Goal: Find specific page/section: Find specific page/section

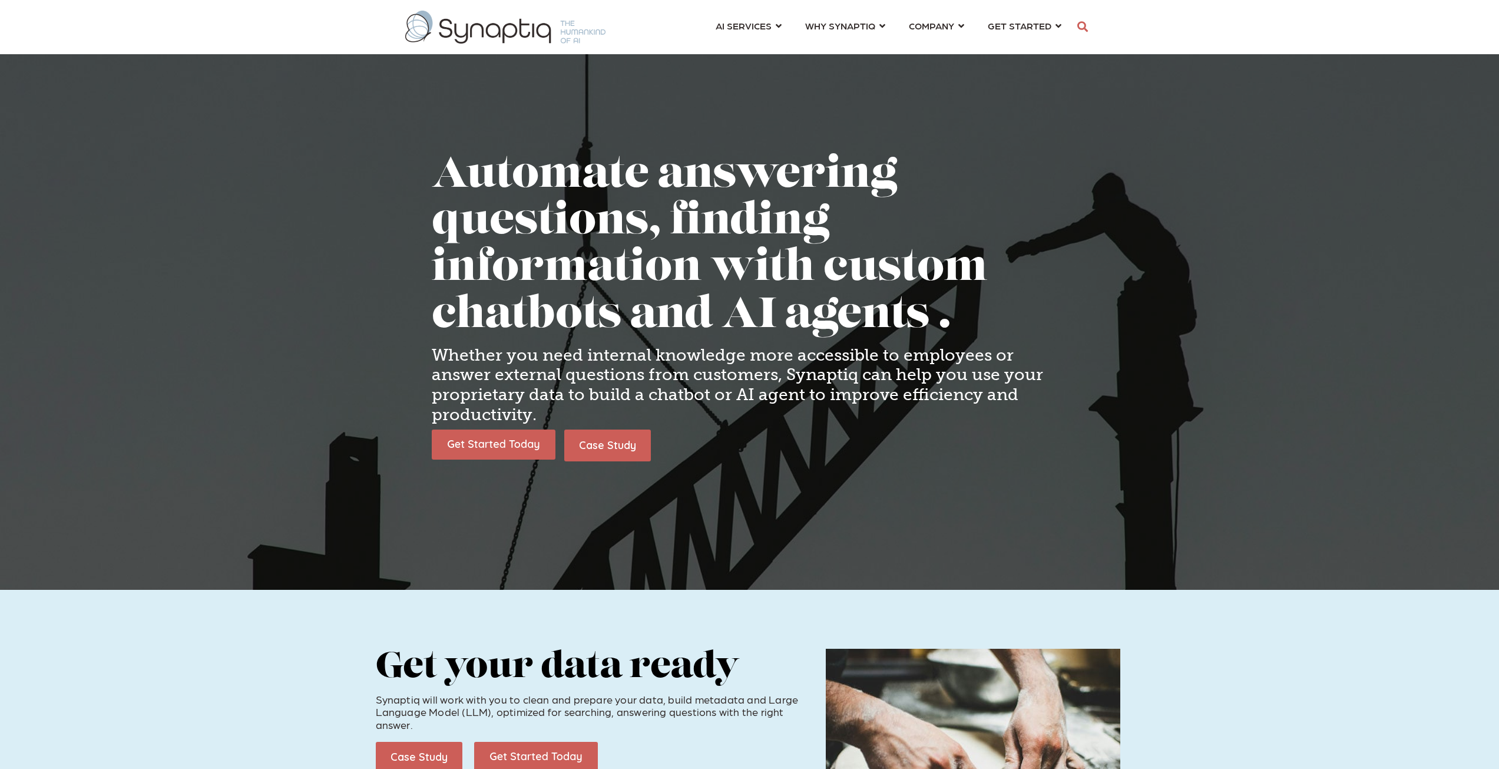
scroll to position [0, 5]
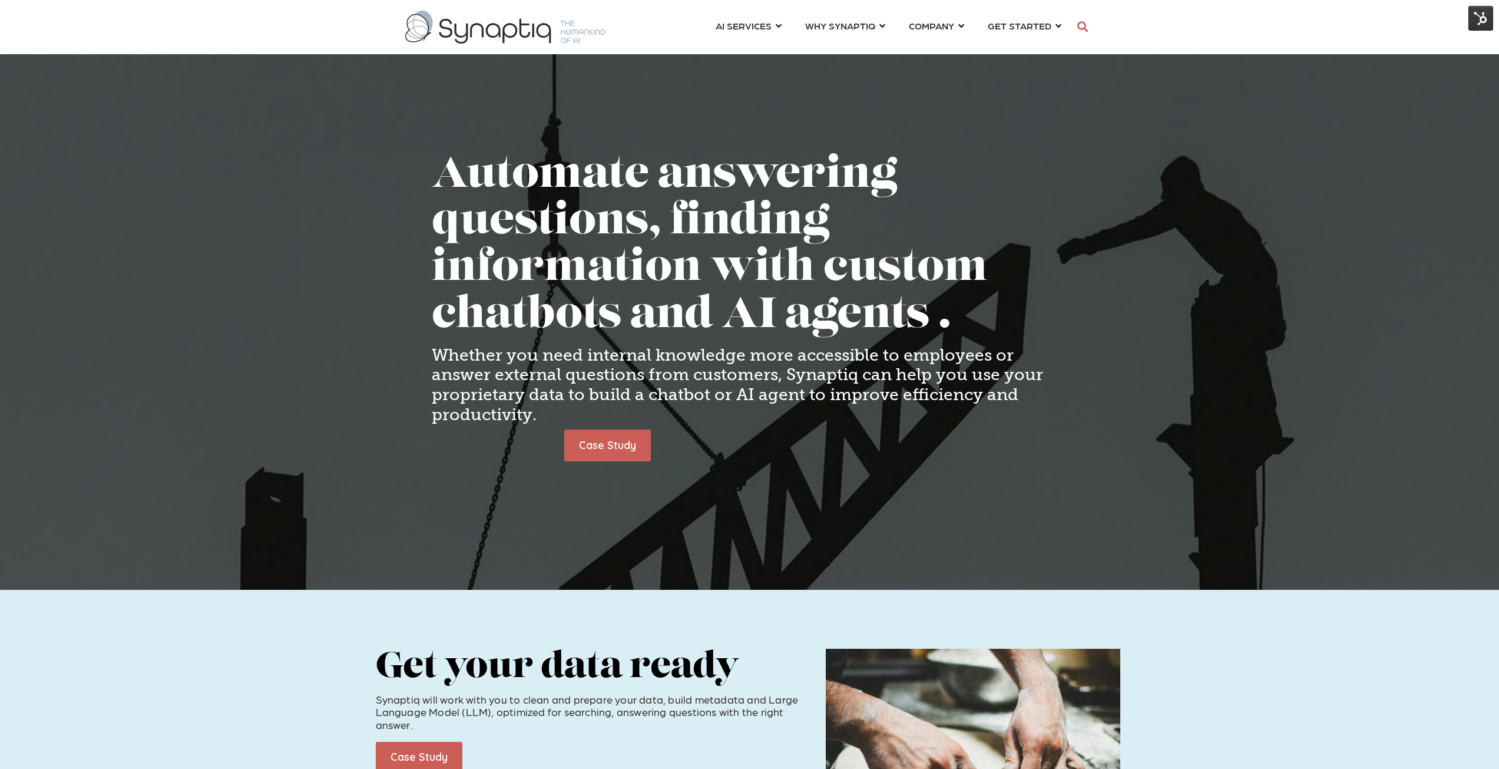
click at [1481, 22] on img at bounding box center [1480, 18] width 25 height 25
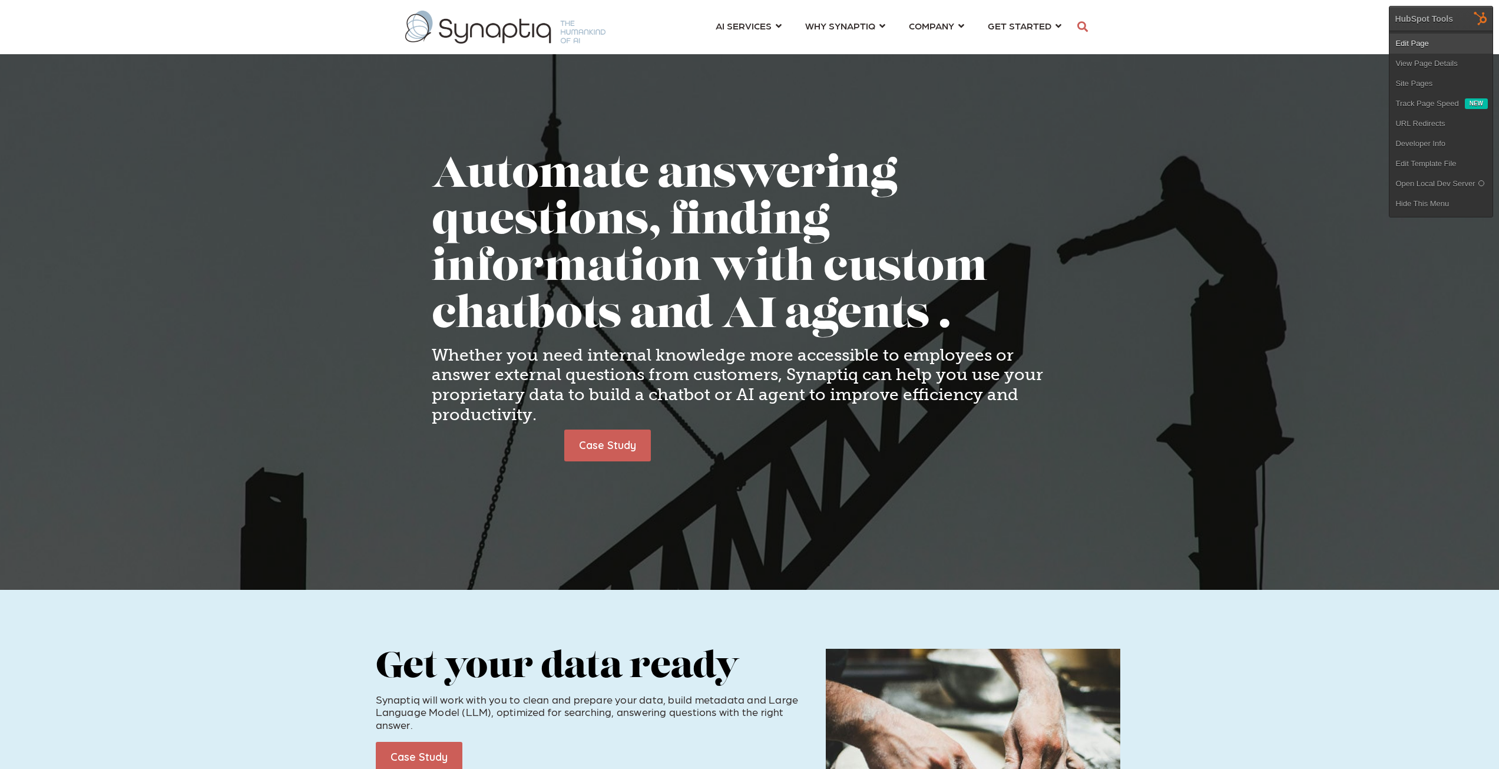
click at [1412, 44] on link "Edit Page" at bounding box center [1440, 44] width 103 height 20
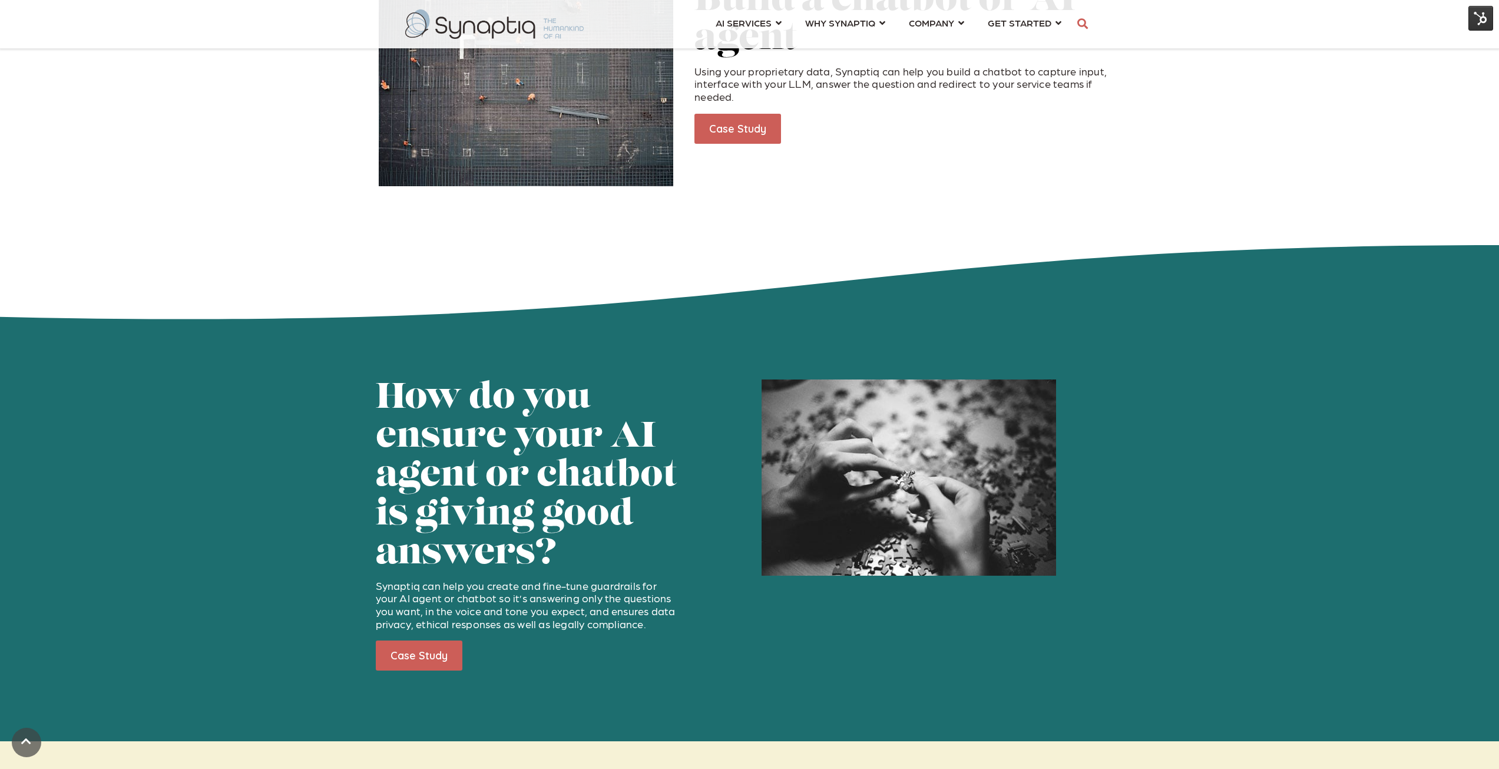
scroll to position [1237, 0]
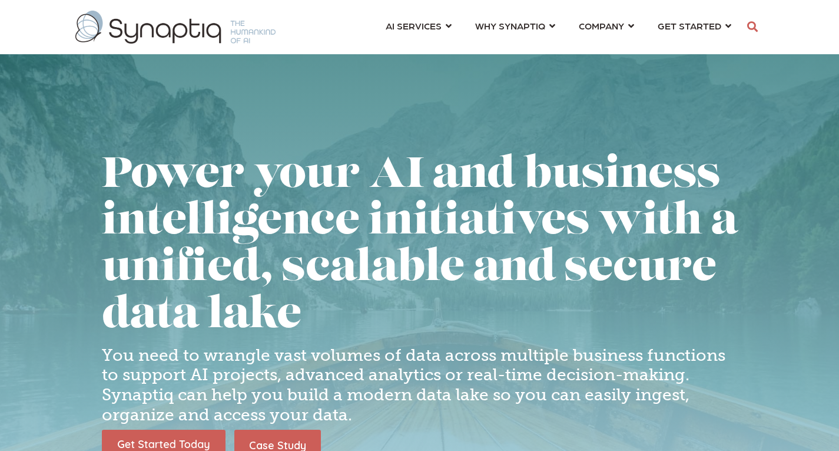
scroll to position [0, 5]
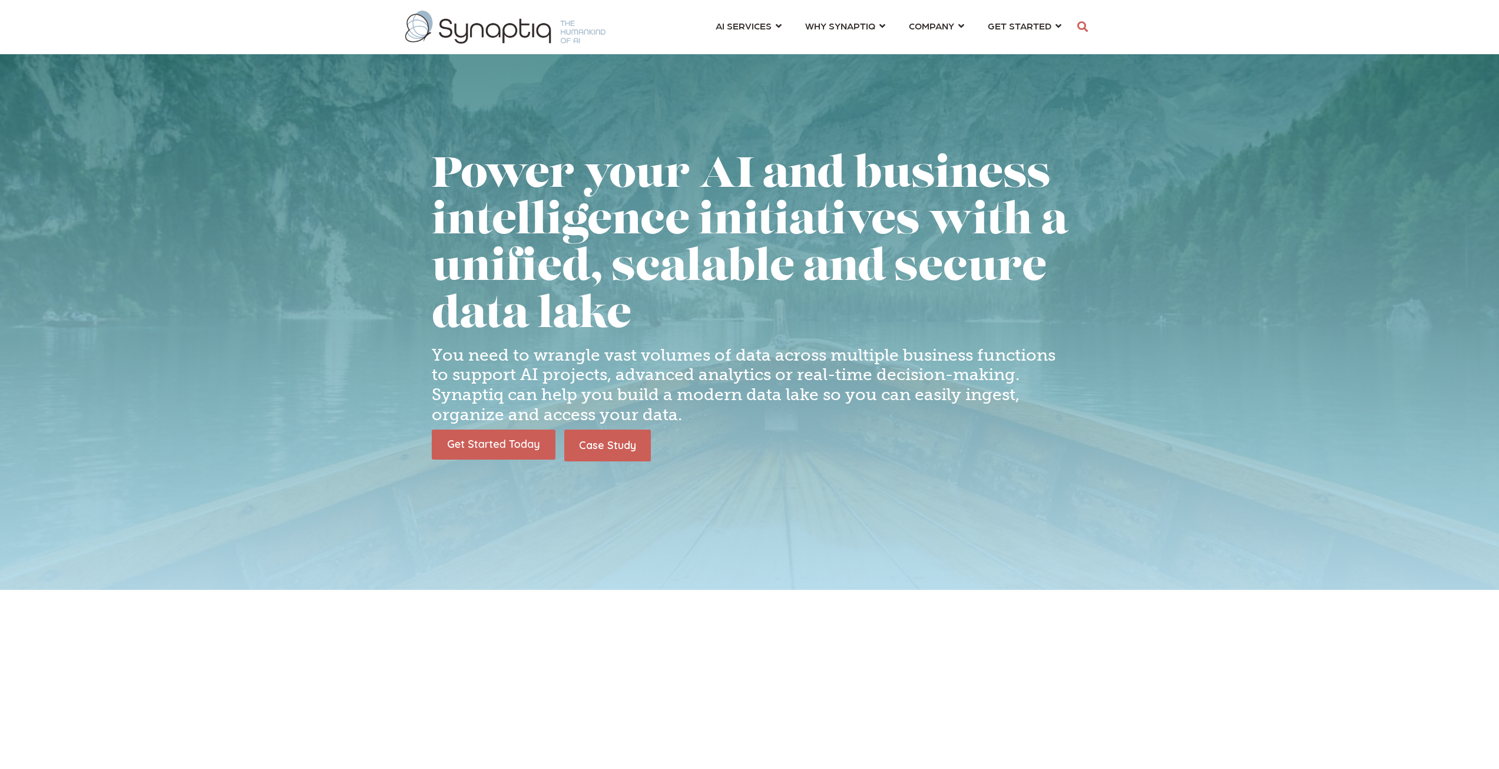
scroll to position [0, 5]
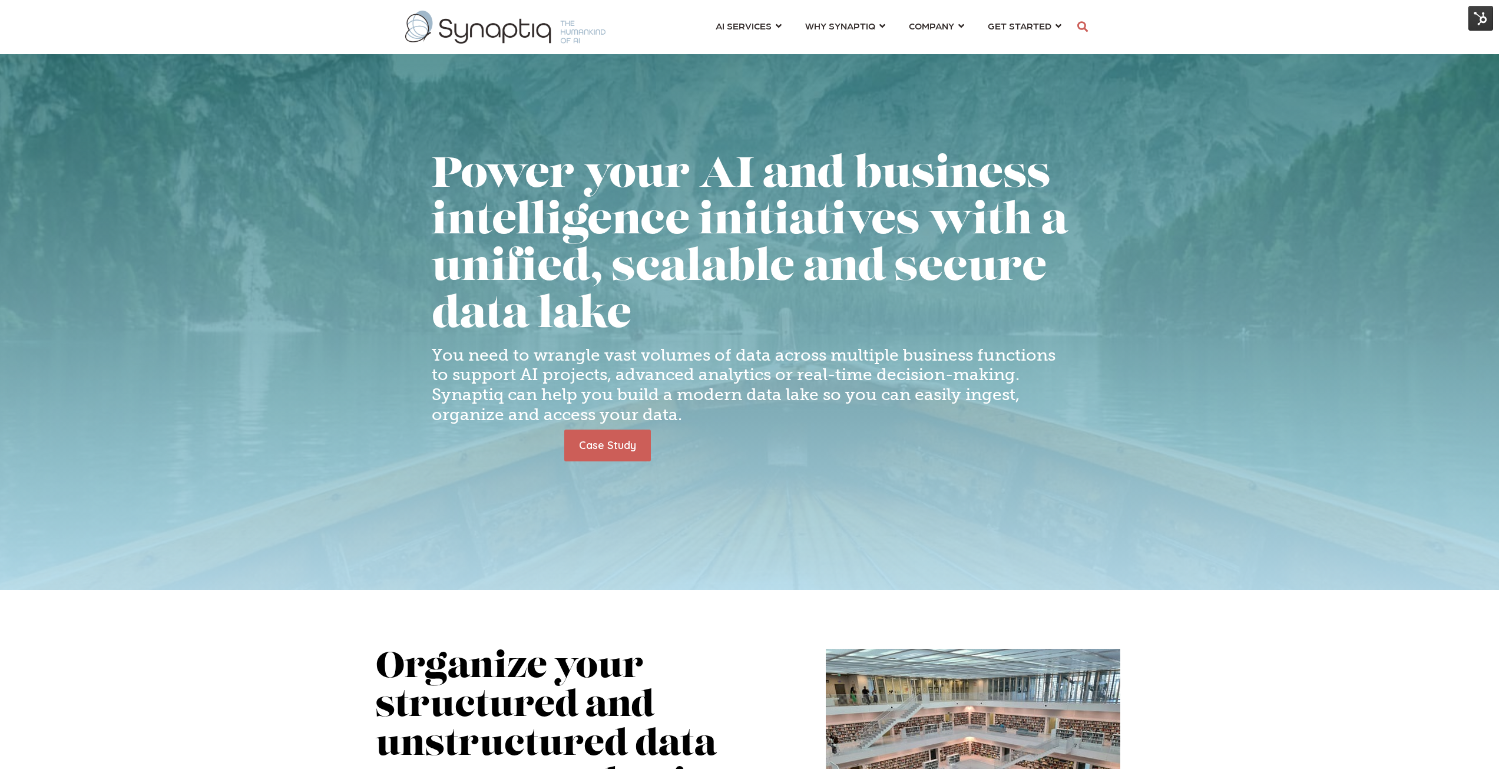
click at [1479, 23] on img at bounding box center [1480, 18] width 25 height 25
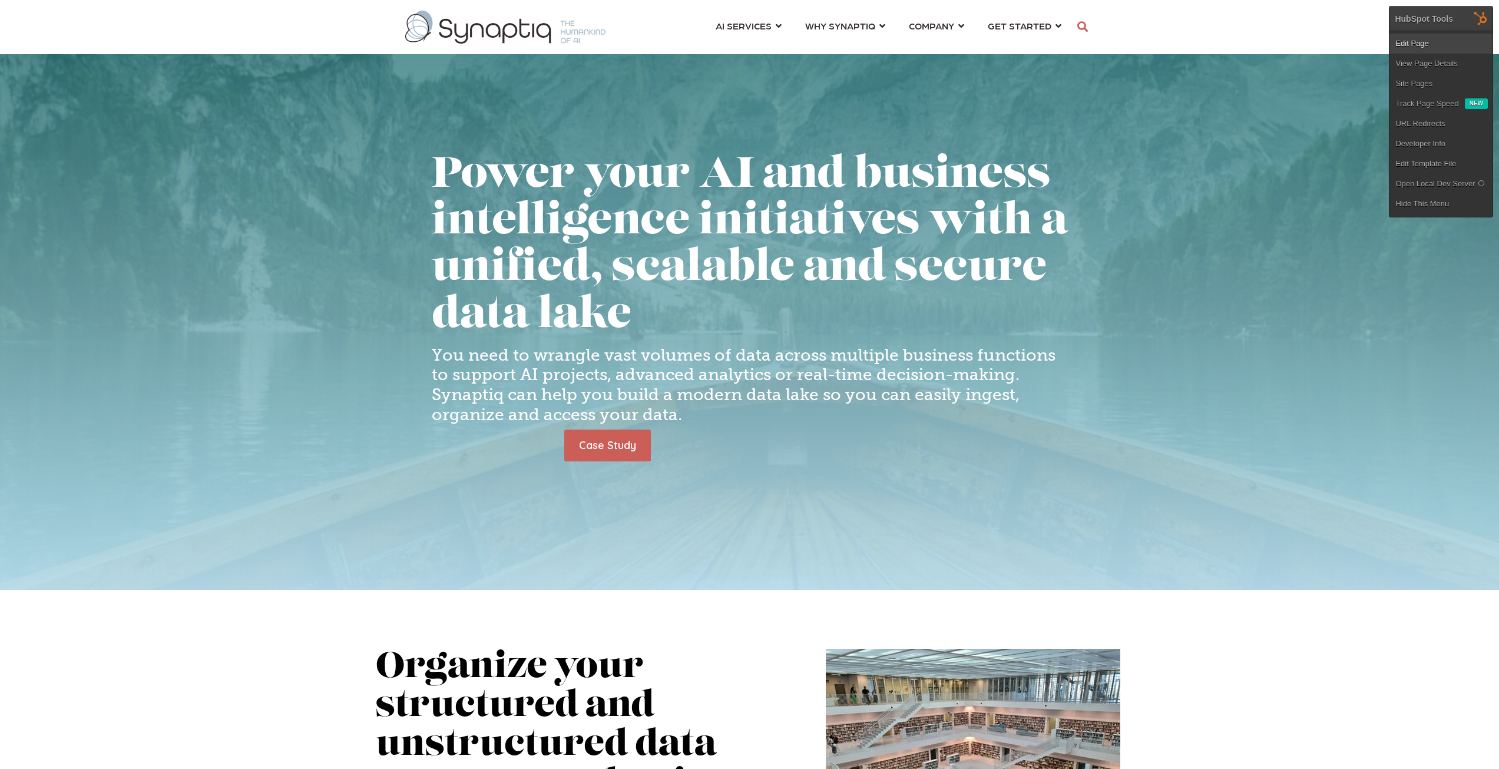
click at [1420, 45] on link "Edit Page" at bounding box center [1440, 44] width 103 height 20
